Goal: Find specific page/section: Find specific page/section

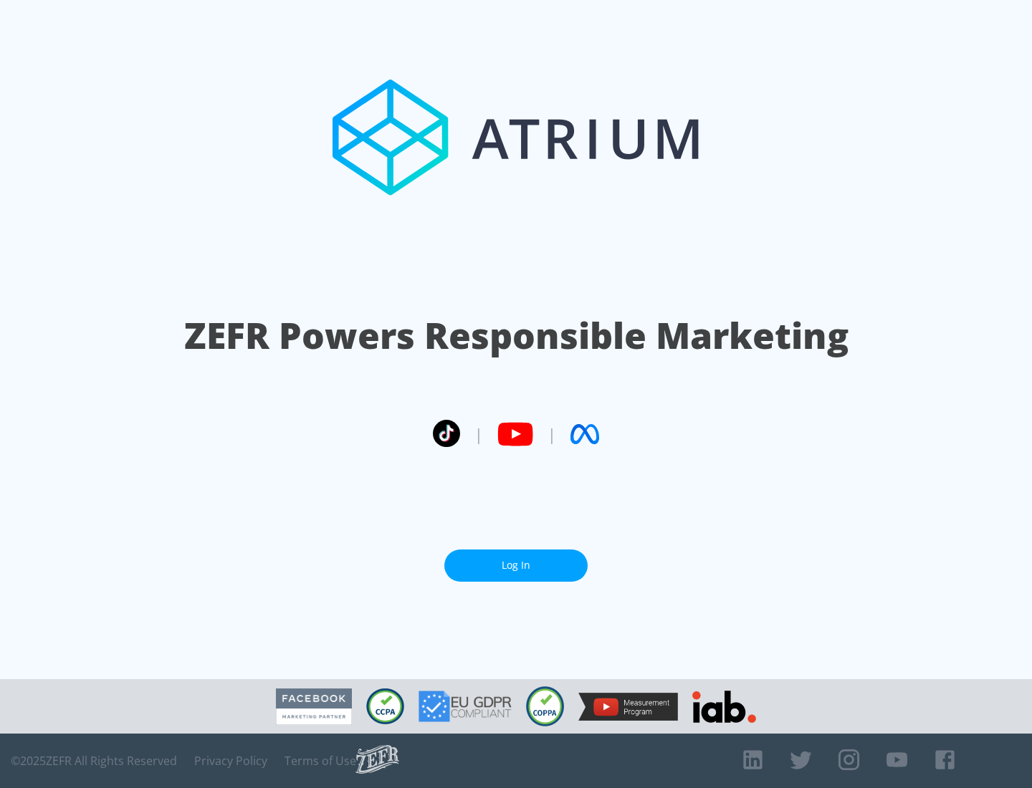
click at [516, 560] on link "Log In" at bounding box center [515, 566] width 143 height 32
